Goal: Task Accomplishment & Management: Manage account settings

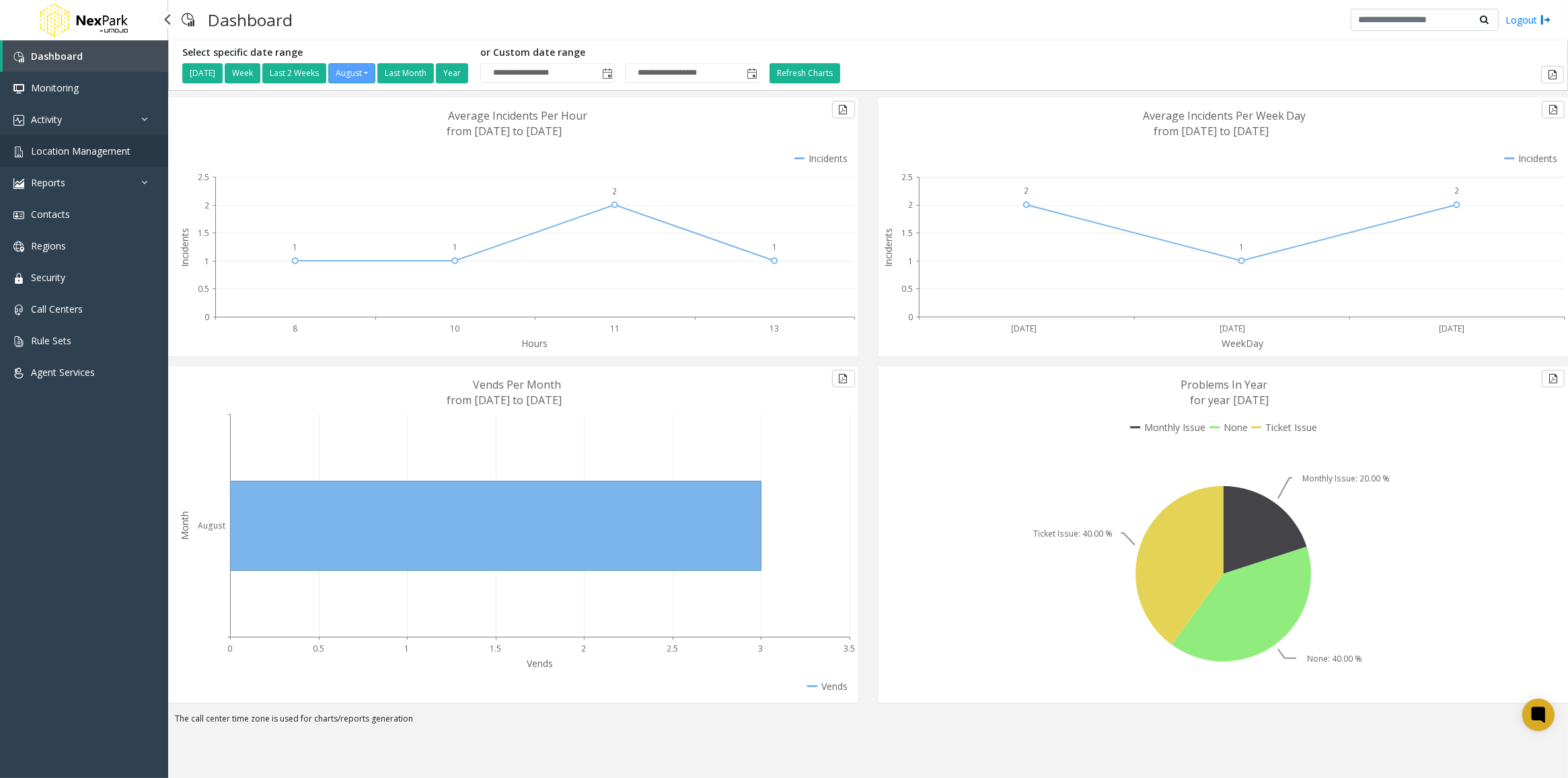
click at [68, 142] on link "Location Management" at bounding box center [84, 150] width 168 height 32
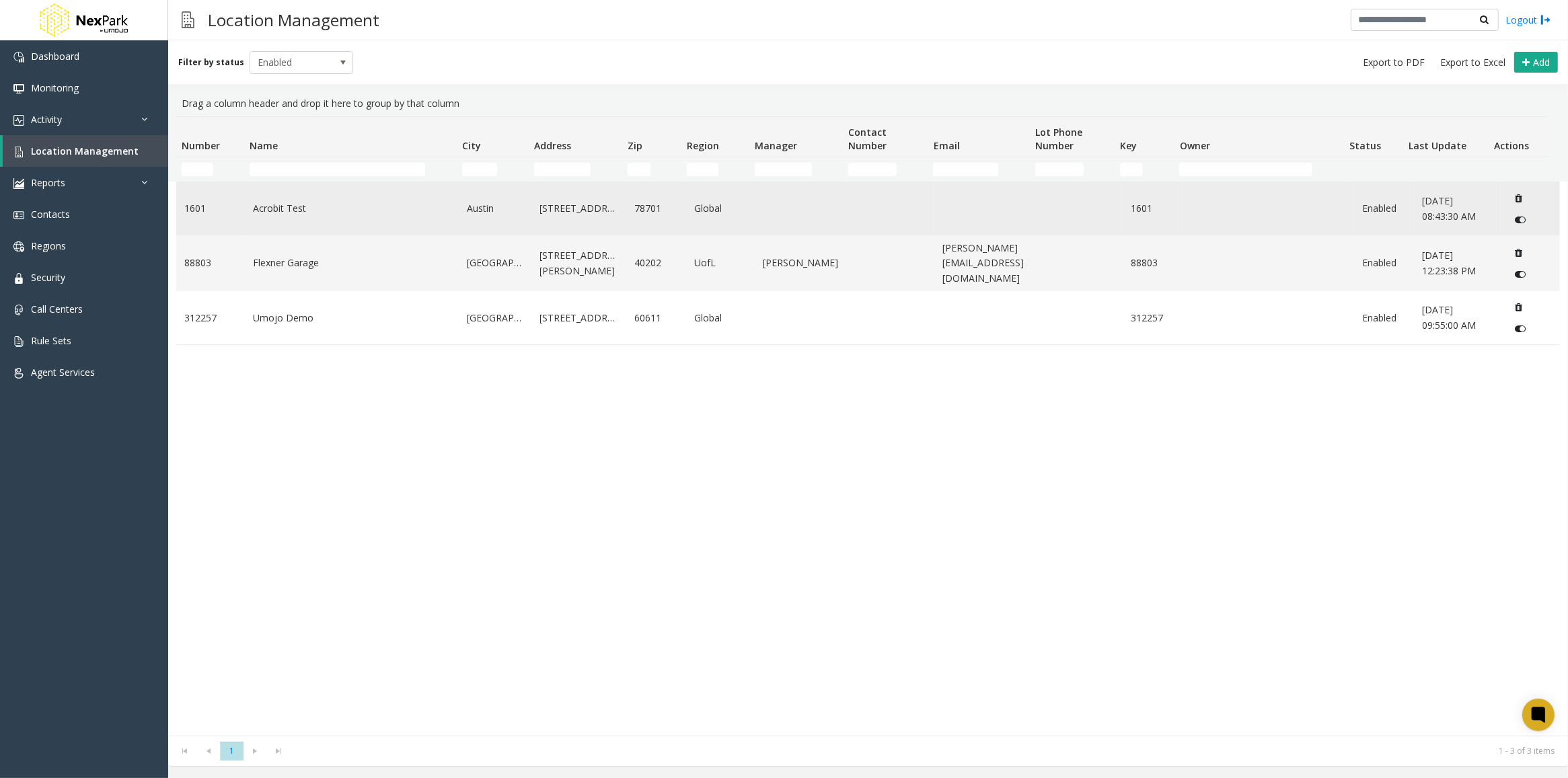
click at [283, 206] on link "Acrobit Test" at bounding box center [351, 208] width 198 height 15
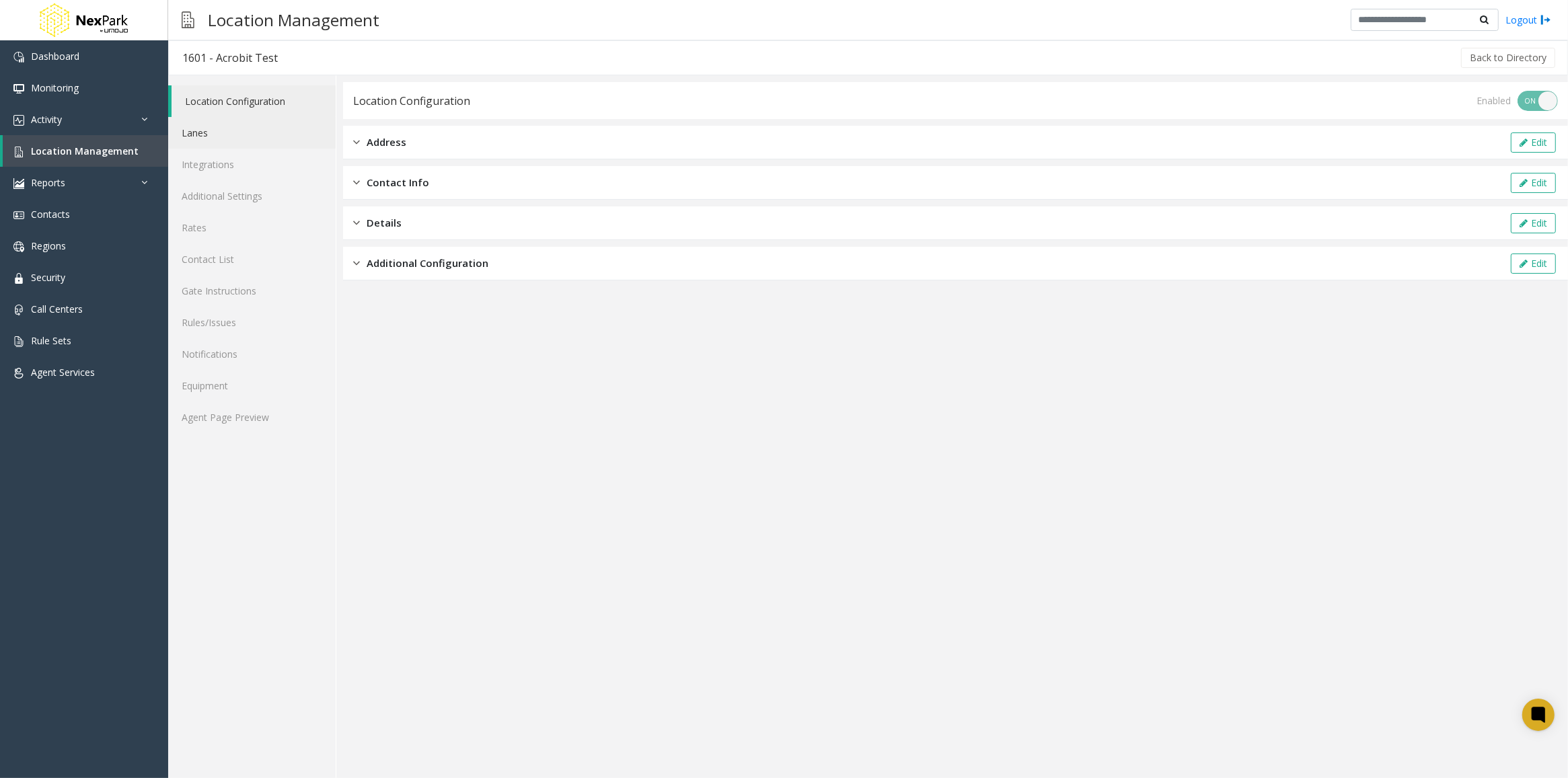
click at [203, 129] on link "Lanes" at bounding box center [252, 132] width 167 height 32
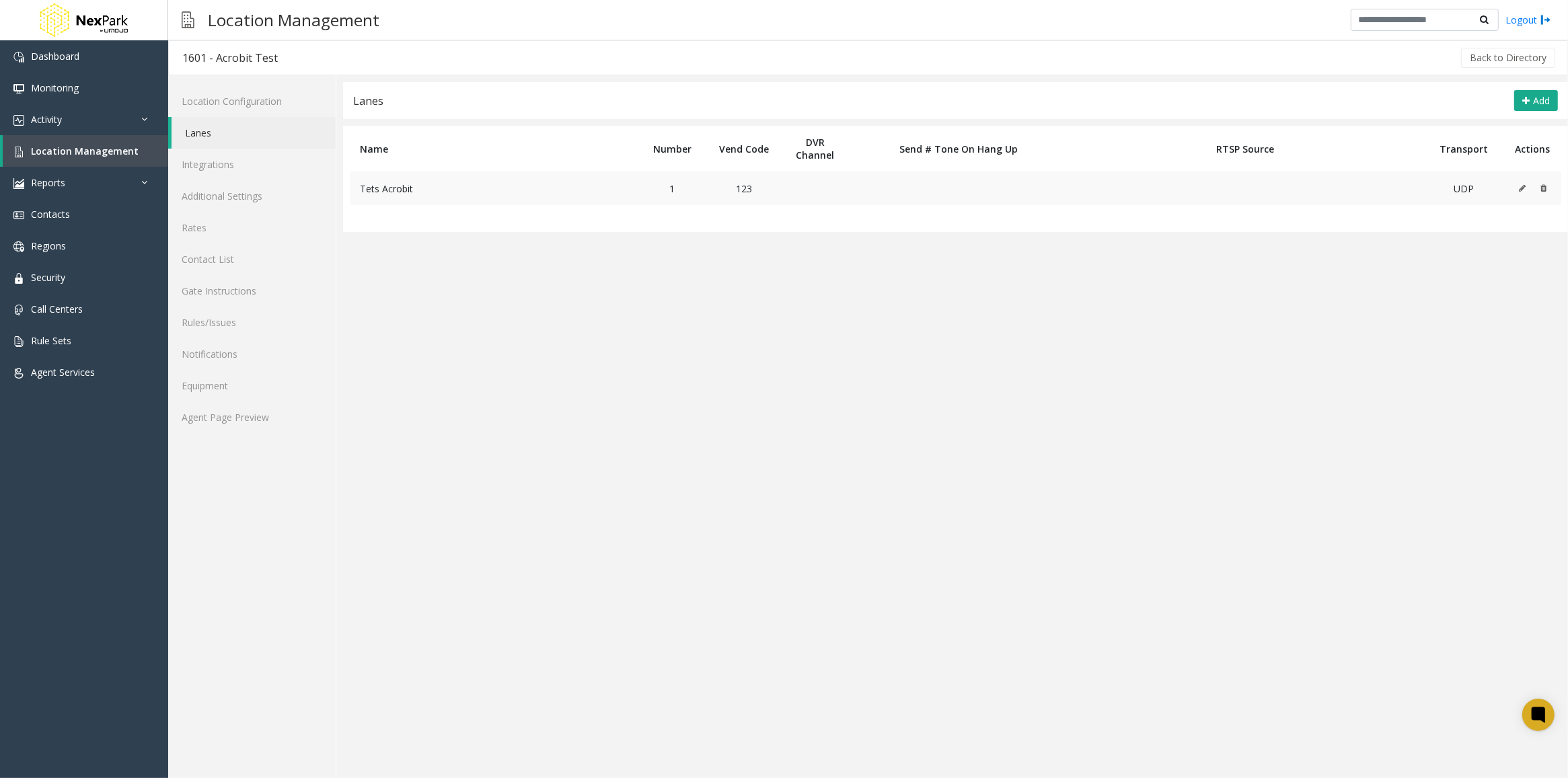
click at [1520, 192] on icon at bounding box center [1522, 188] width 7 height 8
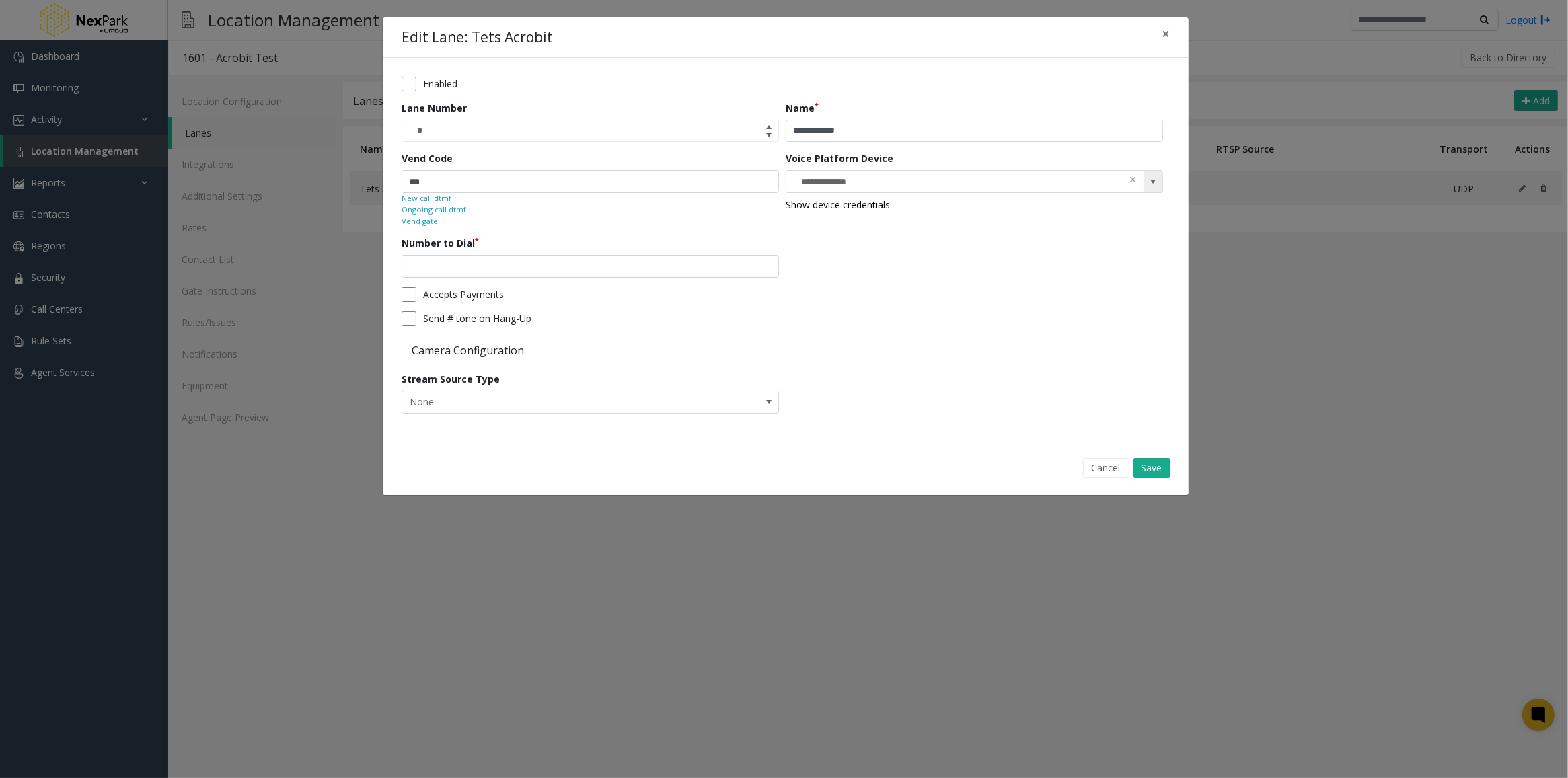
click at [1157, 180] on span at bounding box center [1153, 181] width 11 height 11
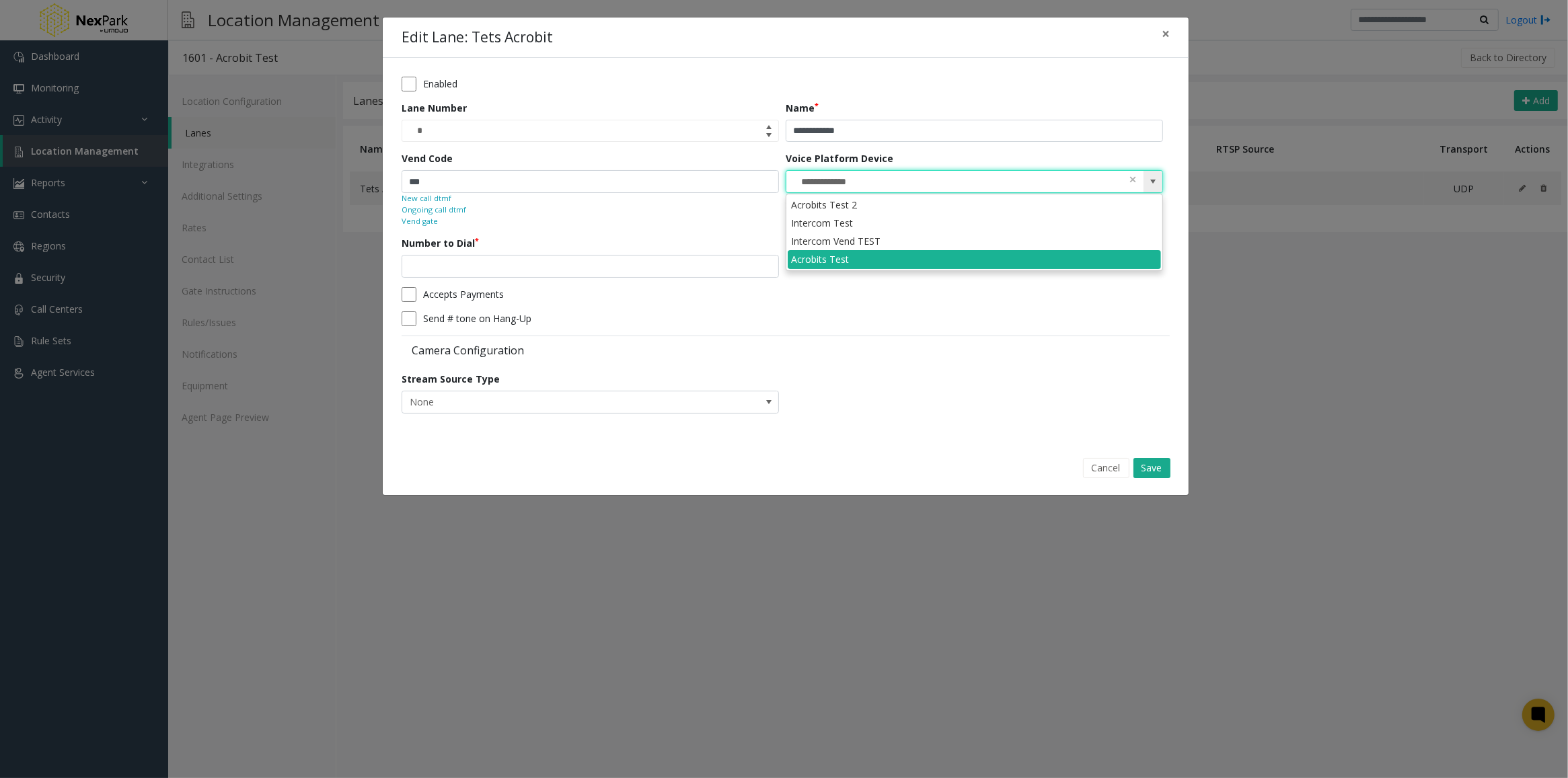
click at [1157, 180] on span at bounding box center [1153, 181] width 11 height 11
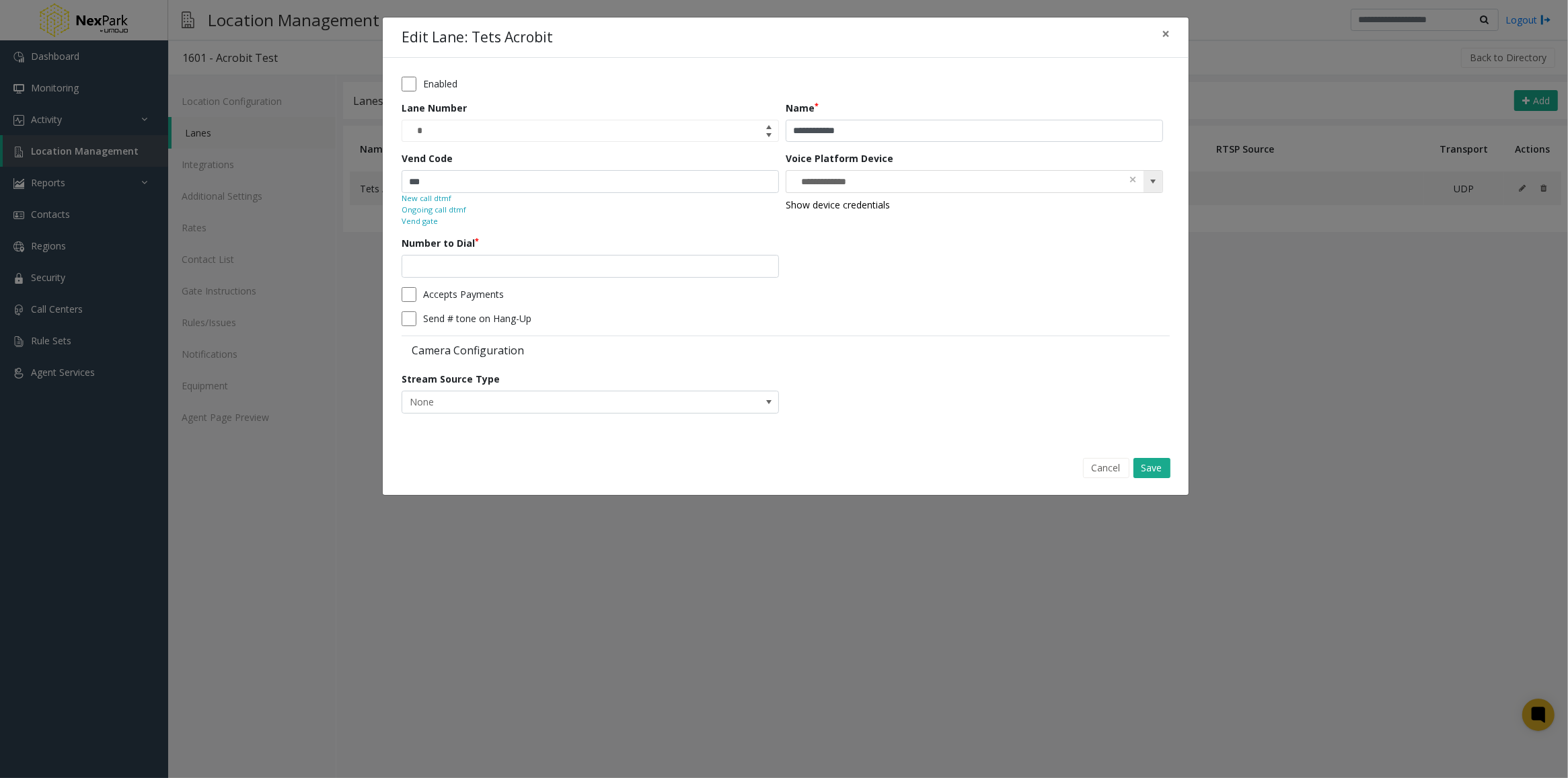
click at [1152, 182] on span at bounding box center [1153, 181] width 11 height 11
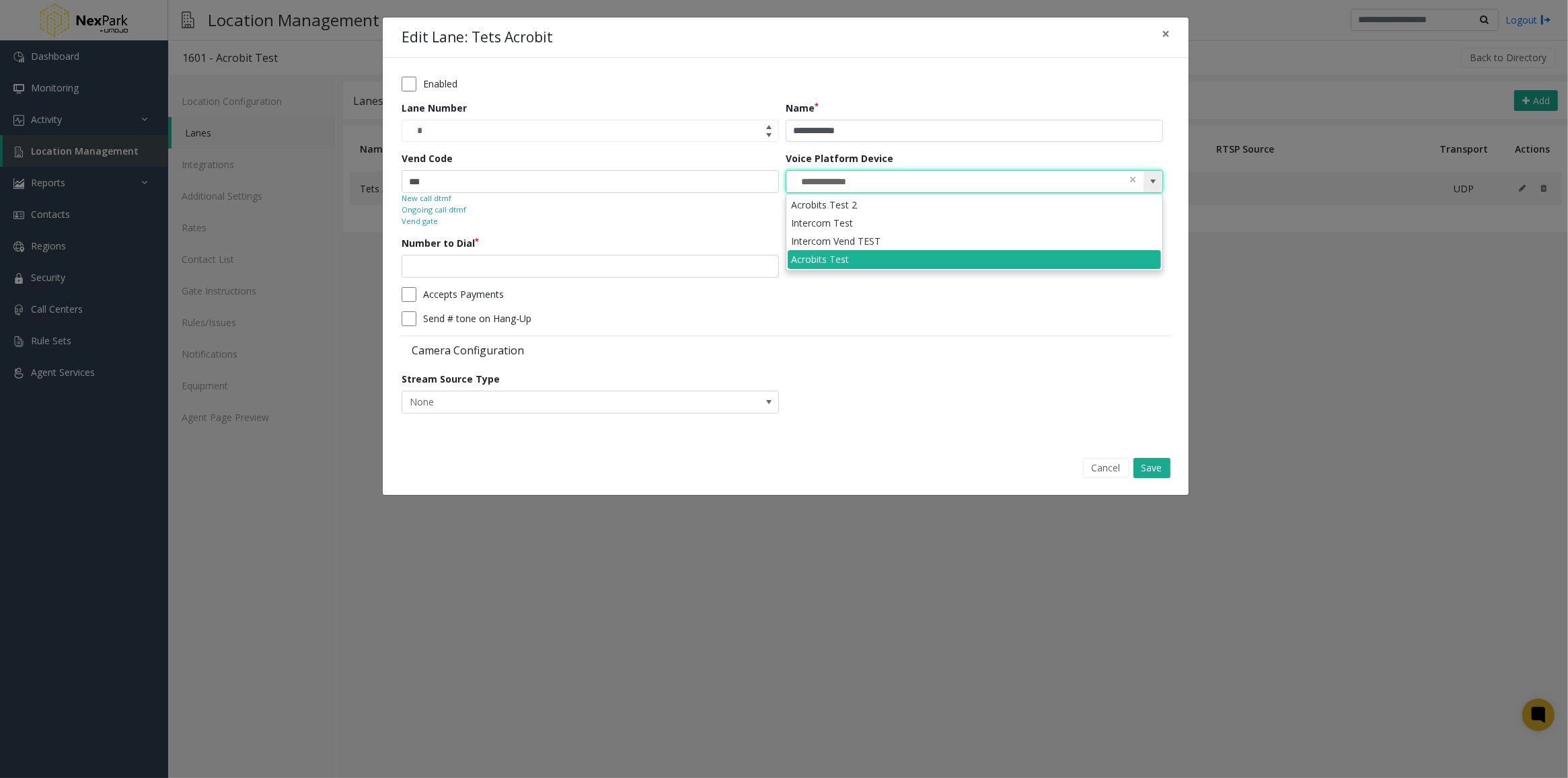
click at [1152, 182] on span at bounding box center [1153, 181] width 11 height 11
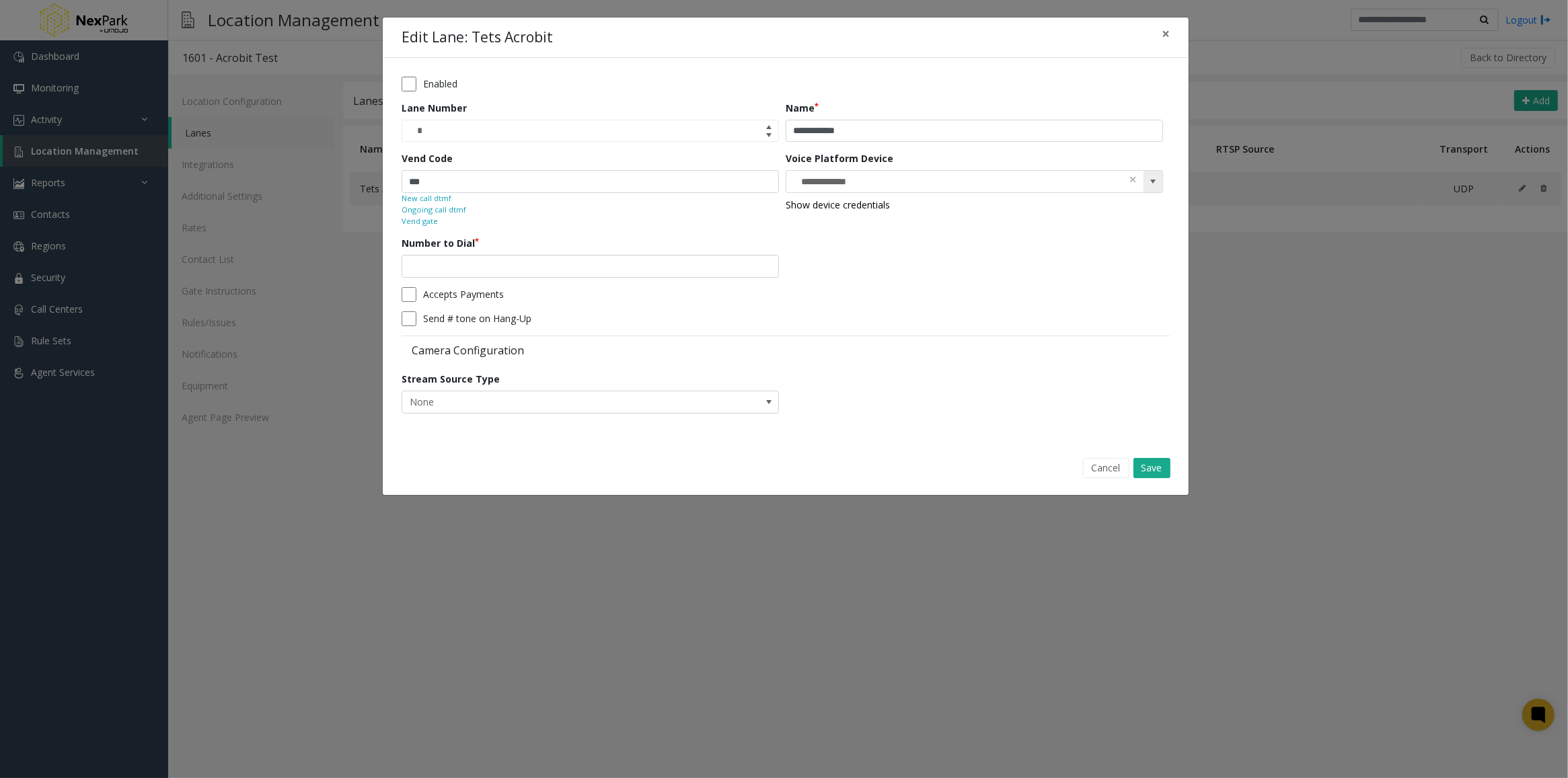
click at [1154, 180] on span at bounding box center [1153, 181] width 11 height 11
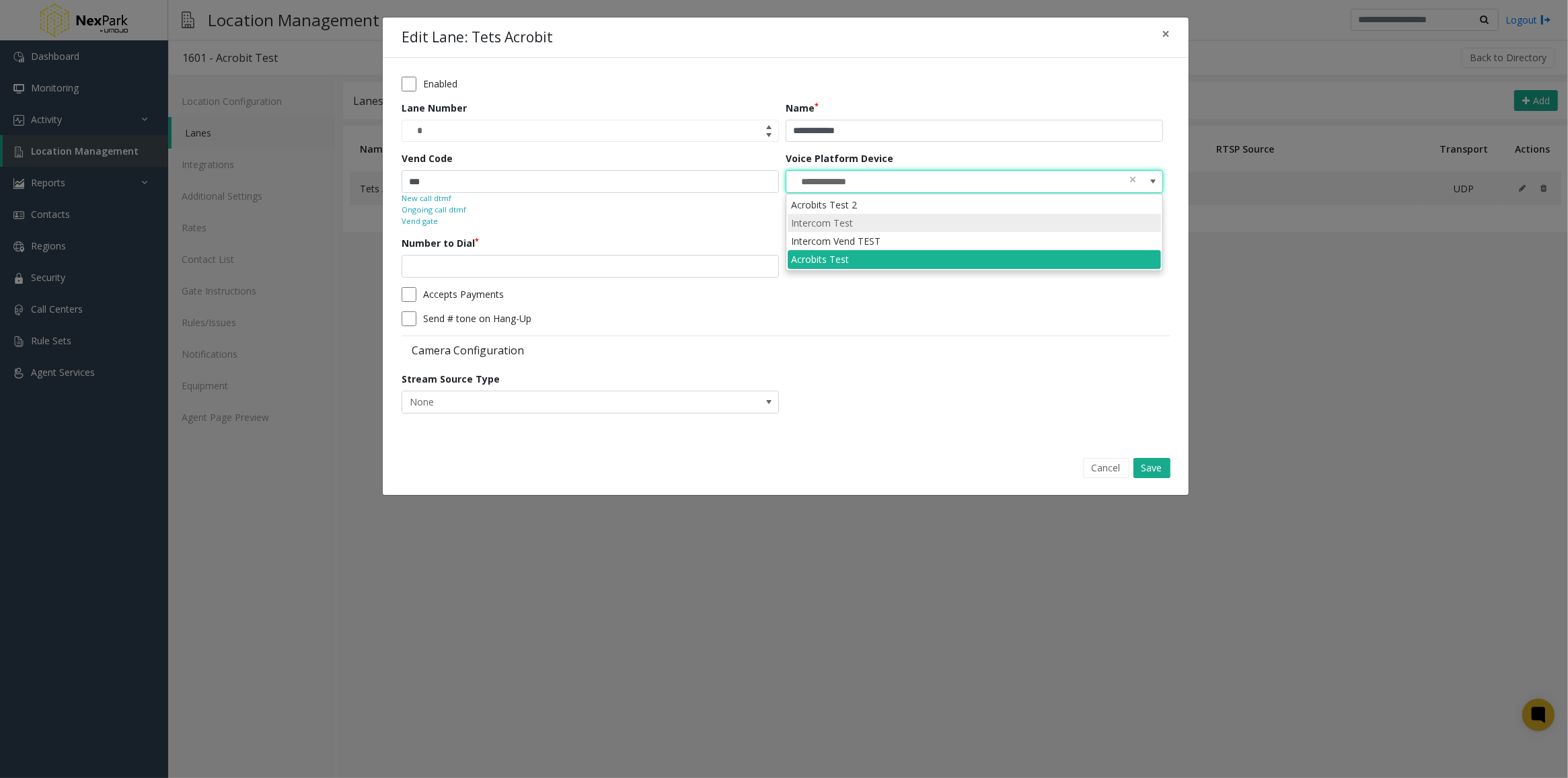
click at [818, 228] on li "Intercom Test" at bounding box center [975, 222] width 373 height 18
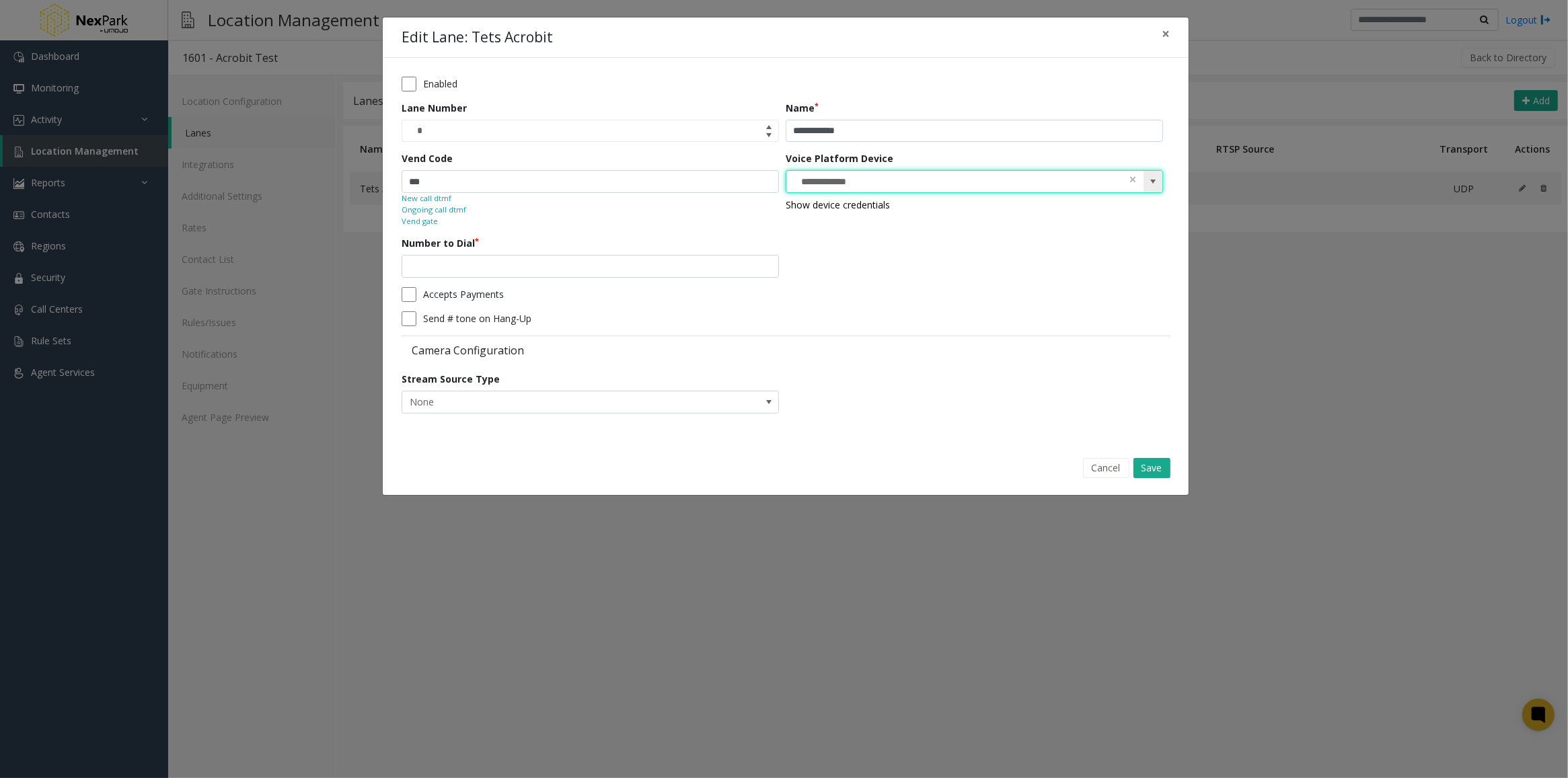
click at [1157, 181] on span at bounding box center [1153, 181] width 11 height 11
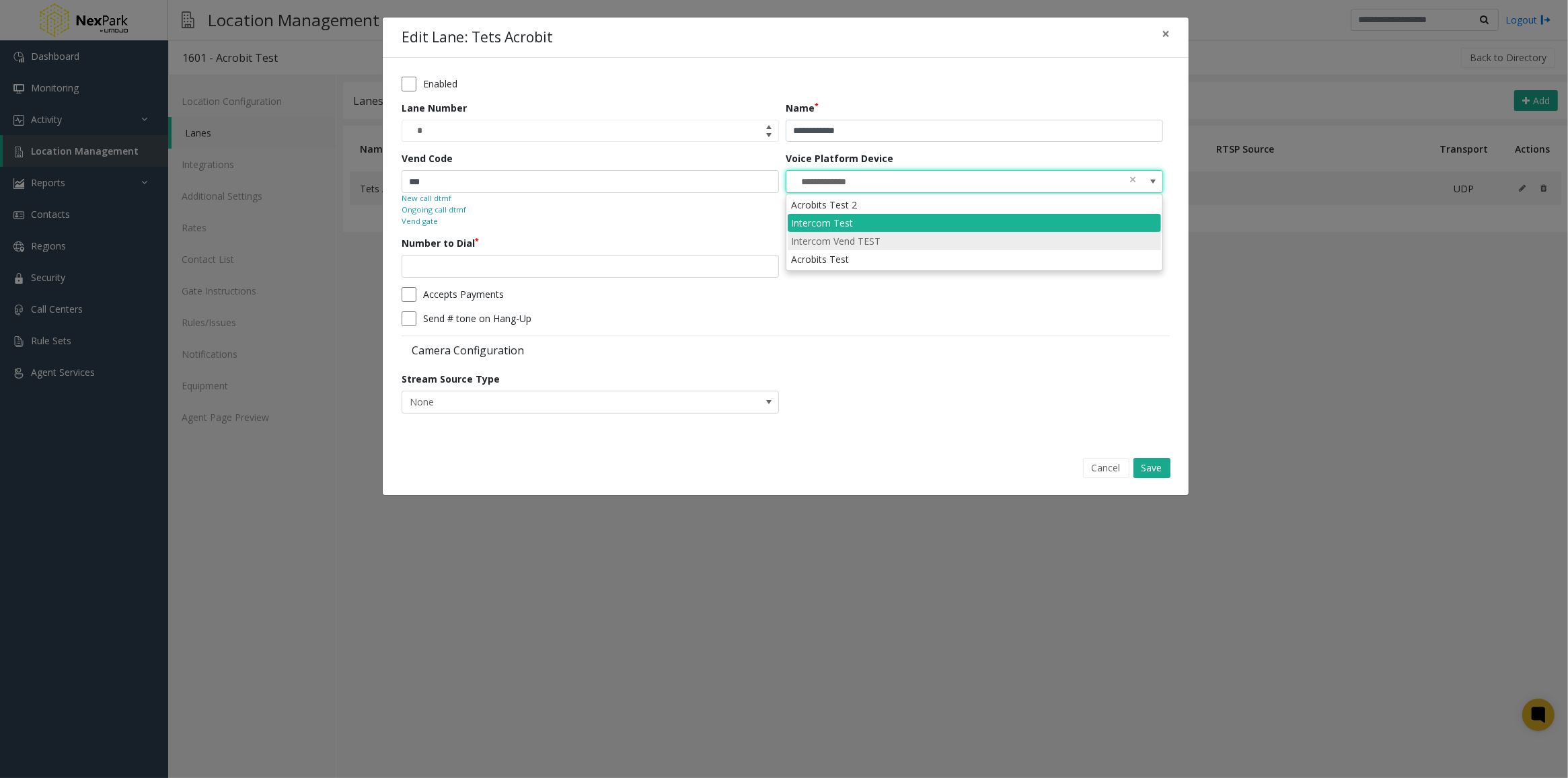
click at [905, 236] on li "Intercom Vend TEST" at bounding box center [975, 241] width 373 height 18
type input "**********"
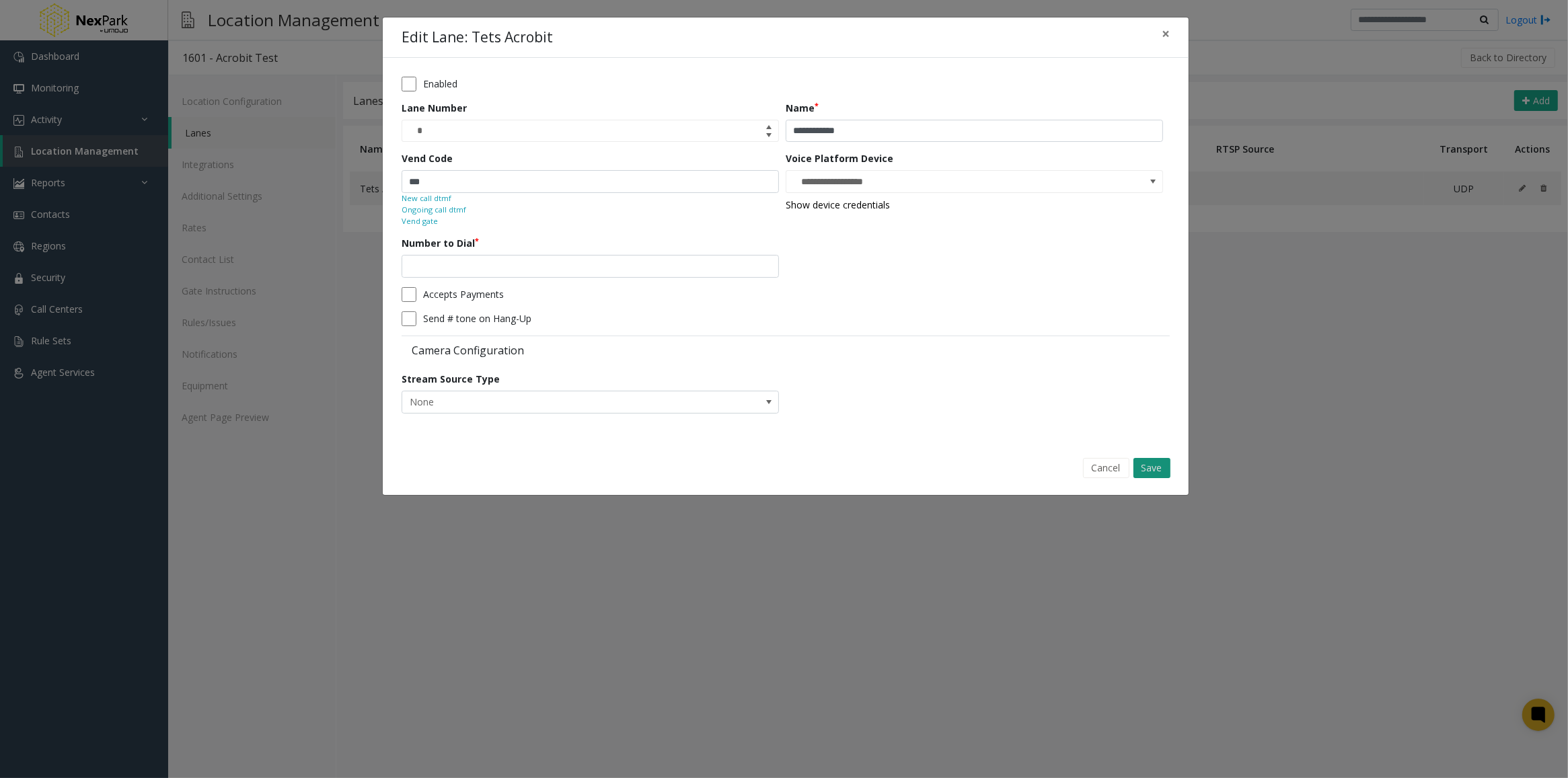
click at [1148, 468] on button "Save" at bounding box center [1152, 468] width 37 height 20
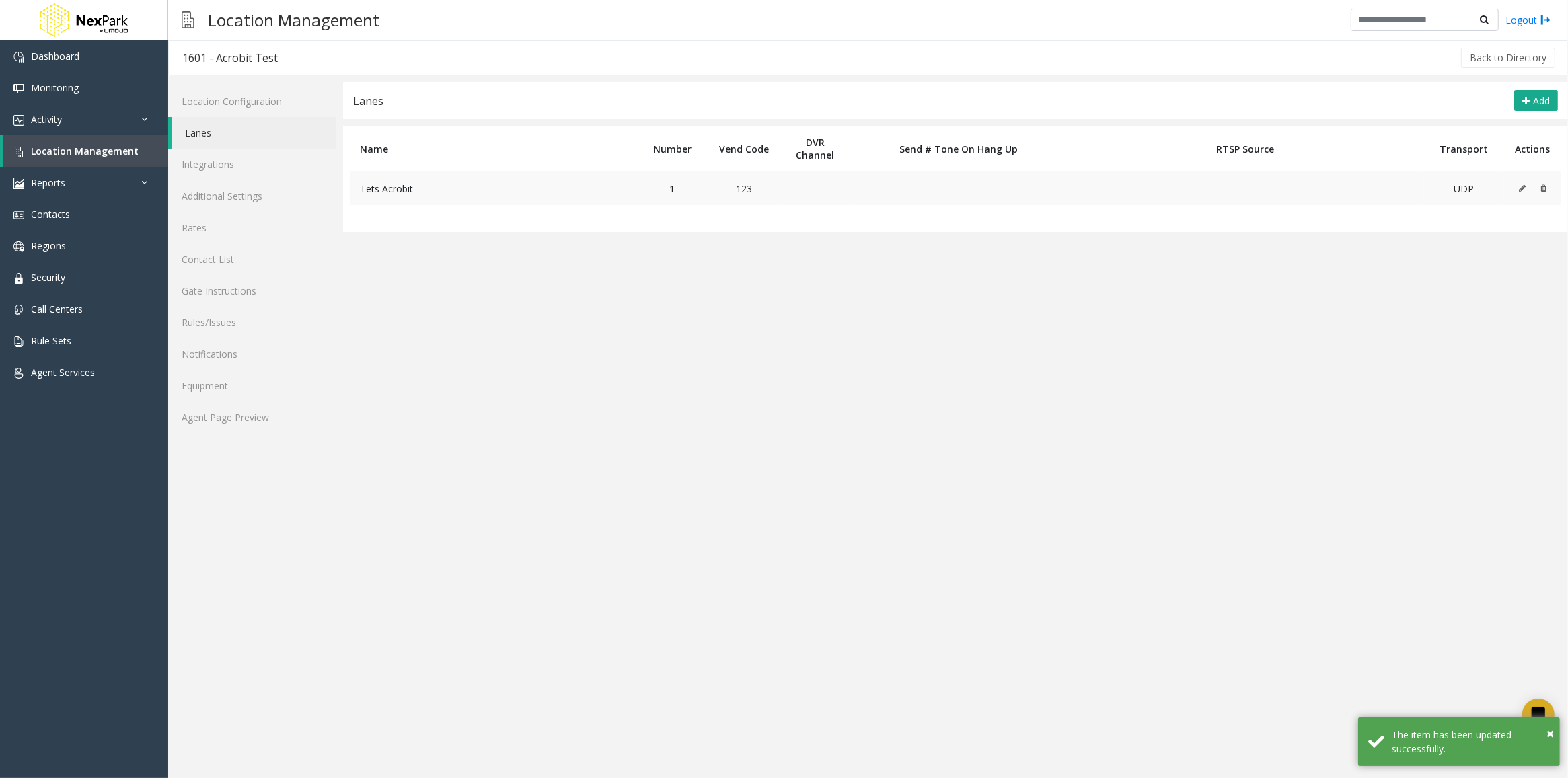
click at [1525, 190] on icon at bounding box center [1522, 188] width 7 height 8
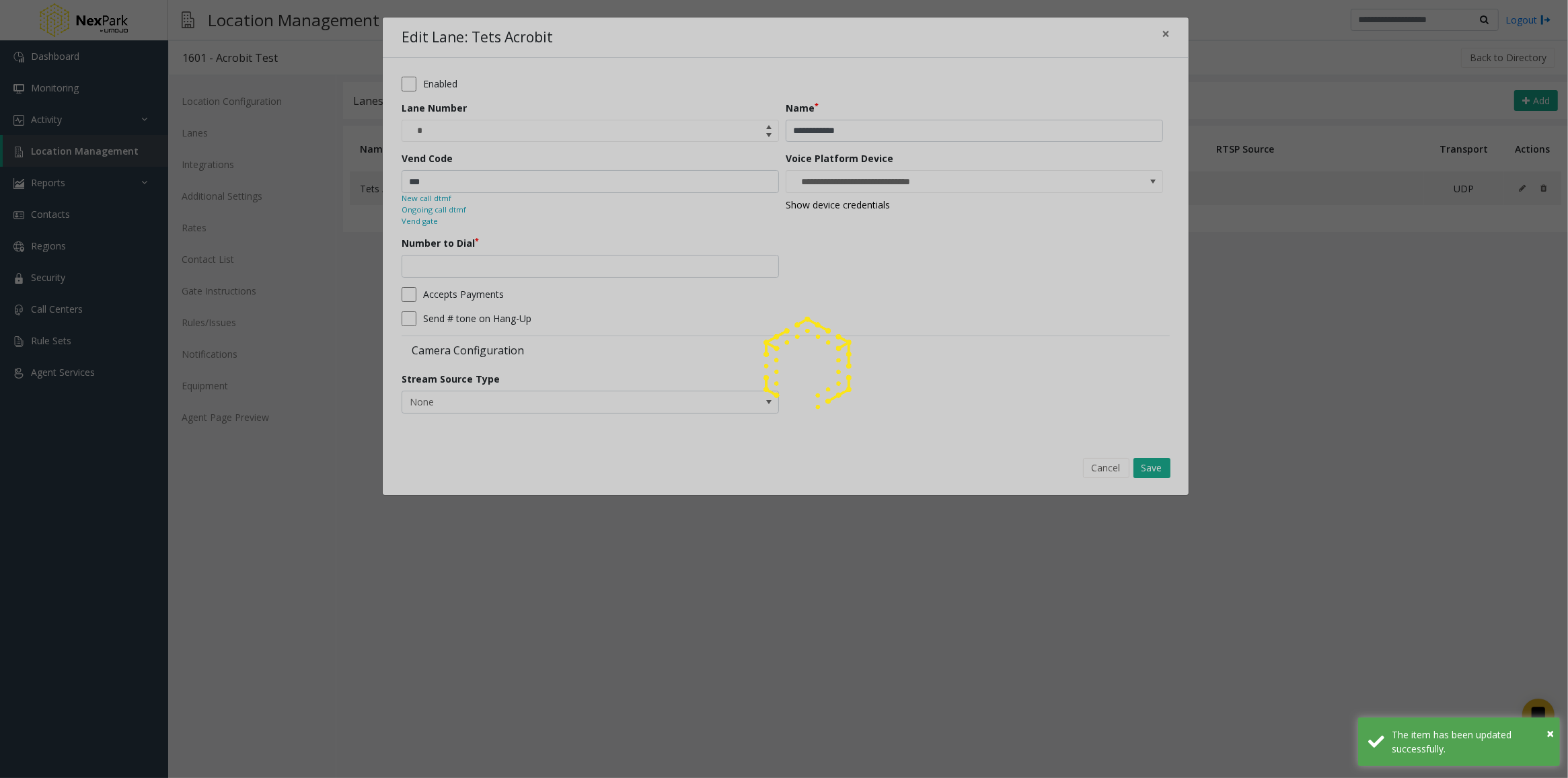
type input "**********"
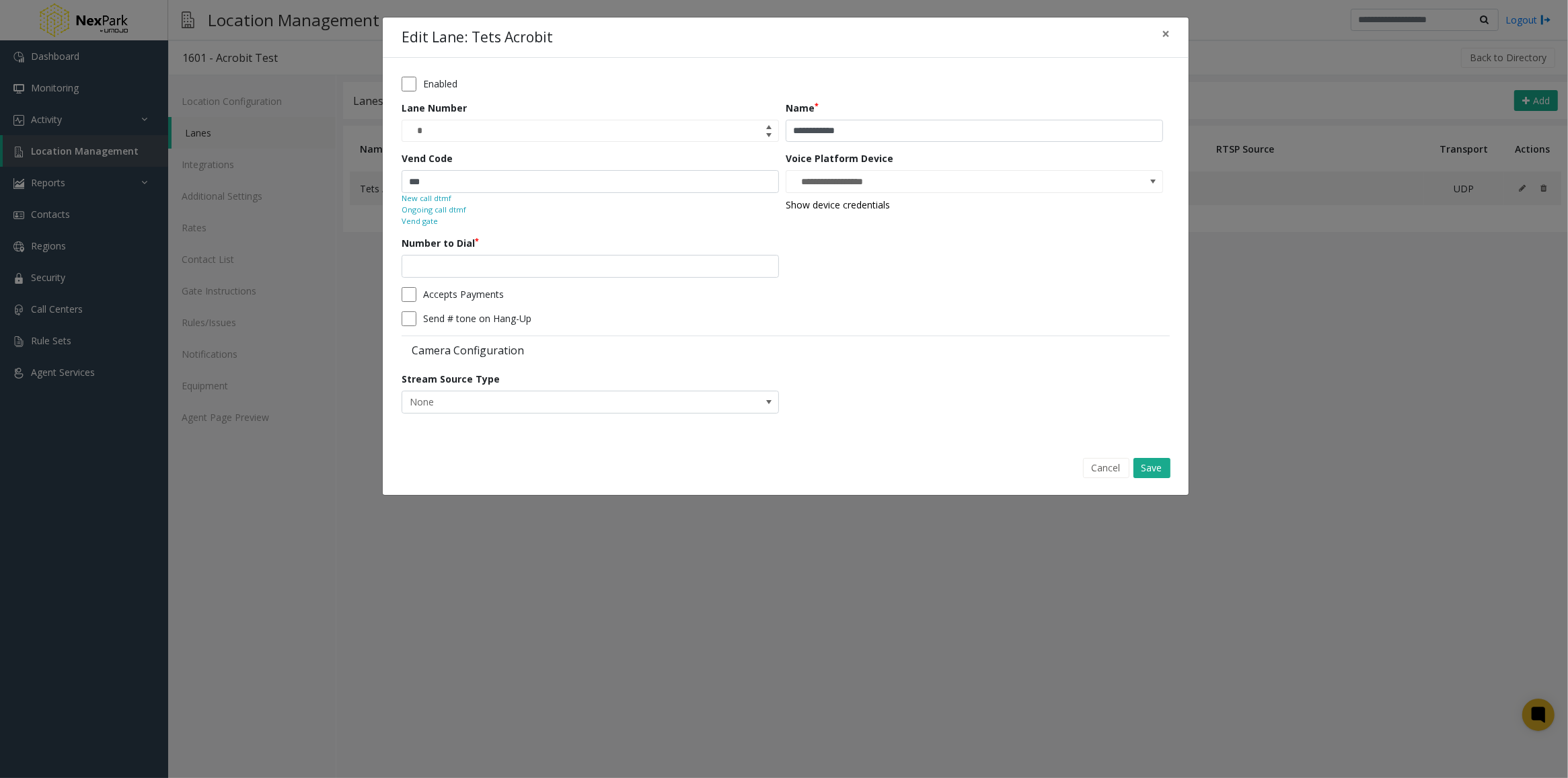
click at [422, 197] on small "New call dtmf" at bounding box center [427, 199] width 50 height 12
